Goal: Information Seeking & Learning: Find specific fact

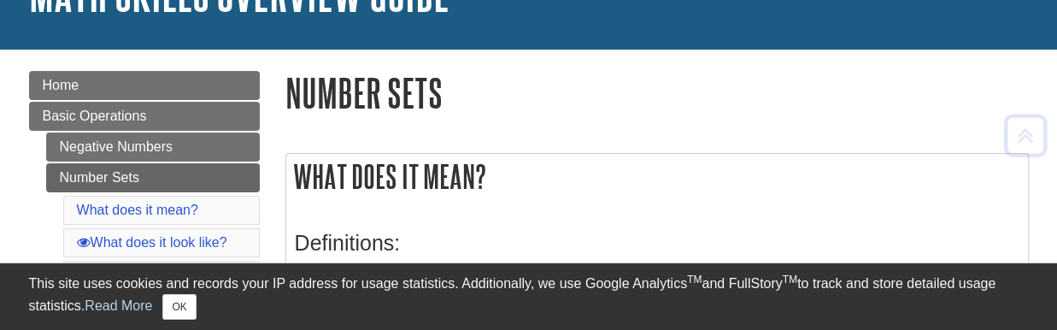
scroll to position [200, 0]
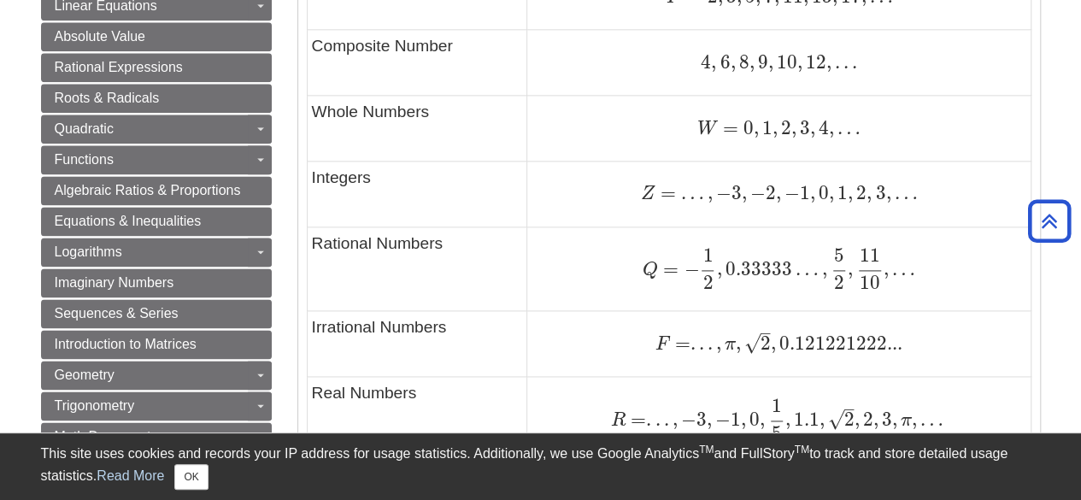
scroll to position [1051, 0]
drag, startPoint x: 725, startPoint y: 262, endPoint x: 788, endPoint y: 269, distance: 63.6
click at [788, 269] on span "0.33333" at bounding box center [756, 267] width 70 height 23
copy span "0.33333"
click at [725, 340] on span "π" at bounding box center [728, 343] width 15 height 19
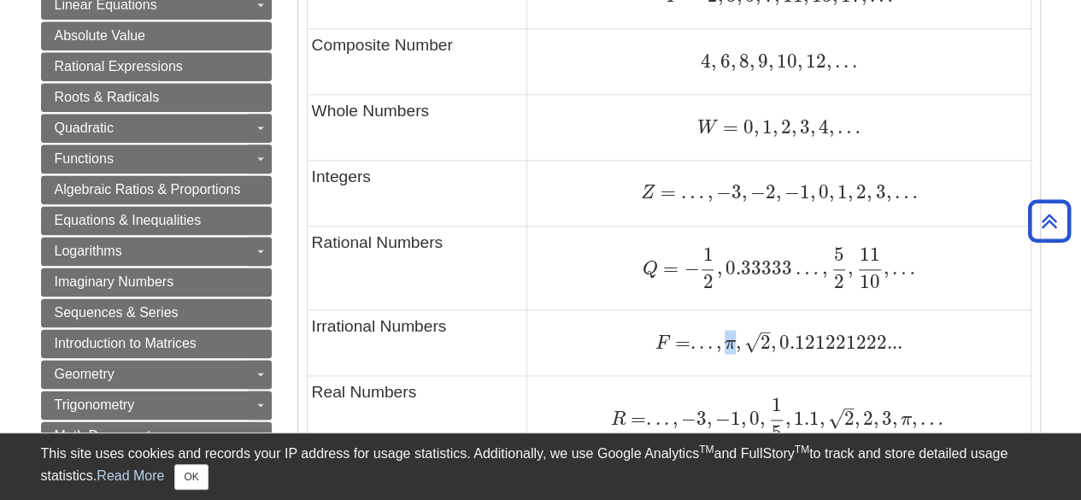
click at [733, 341] on span "π" at bounding box center [728, 343] width 15 height 19
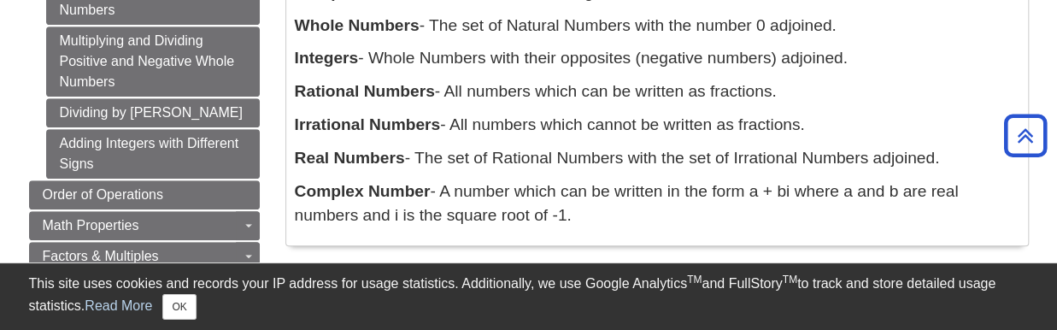
scroll to position [493, 0]
